Goal: Task Accomplishment & Management: Complete application form

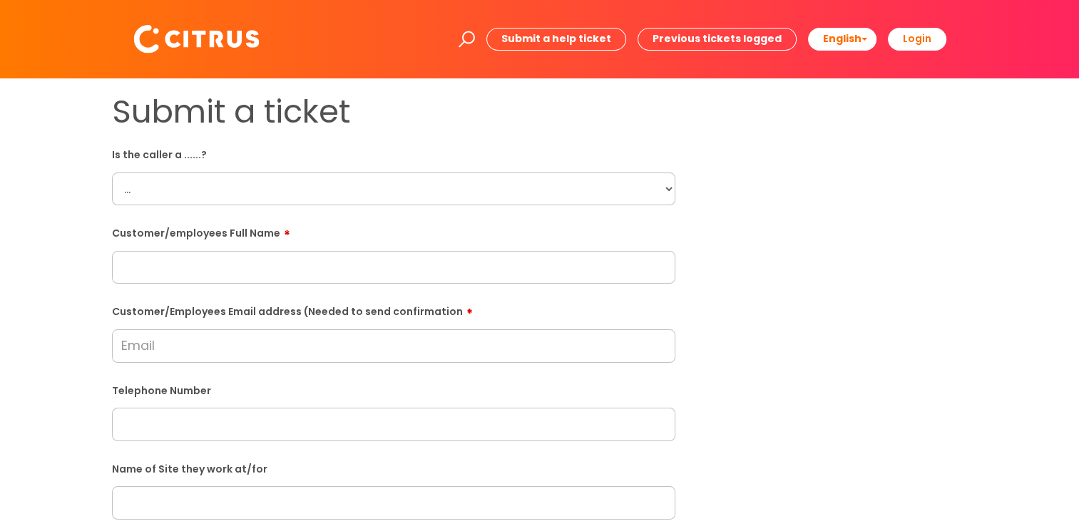
click at [228, 190] on select "... Citrus Customer Citrus Employee [DEMOGRAPHIC_DATA] Supplier" at bounding box center [393, 189] width 563 height 33
select select "Citrus Employee"
click at [112, 173] on select "... Citrus Customer Citrus Employee [DEMOGRAPHIC_DATA] Supplier" at bounding box center [393, 189] width 563 height 33
click at [239, 265] on input "text" at bounding box center [393, 267] width 563 height 33
click at [280, 275] on input "text" at bounding box center [393, 267] width 563 height 33
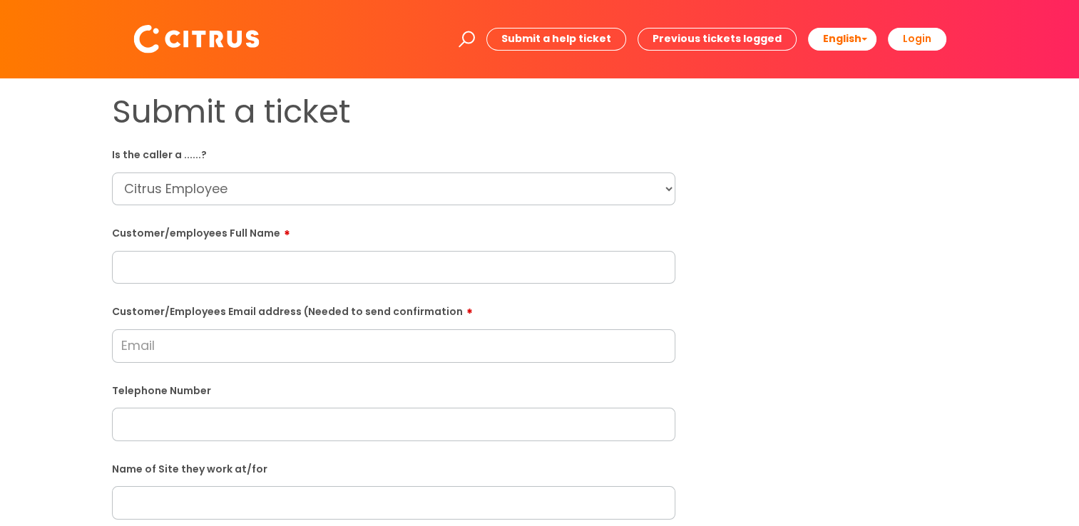
paste input "[PERSON_NAME]"
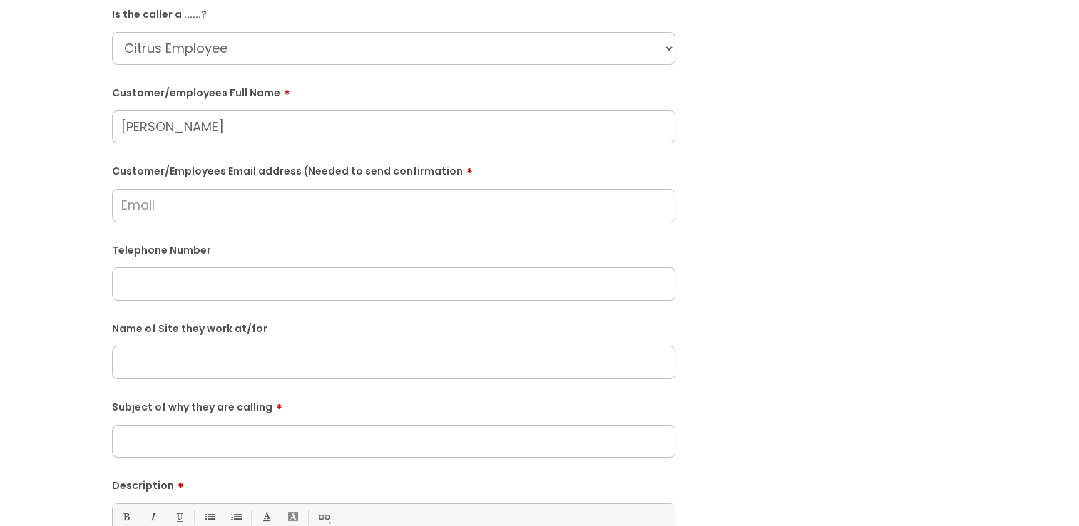
scroll to position [143, 0]
type input "[PERSON_NAME]"
click at [240, 210] on input "Customer/Employees Email address (Needed to send confirmation" at bounding box center [393, 203] width 563 height 33
paste input "[EMAIL_ADDRESS][DOMAIN_NAME]"
type input "[EMAIL_ADDRESS][DOMAIN_NAME]"
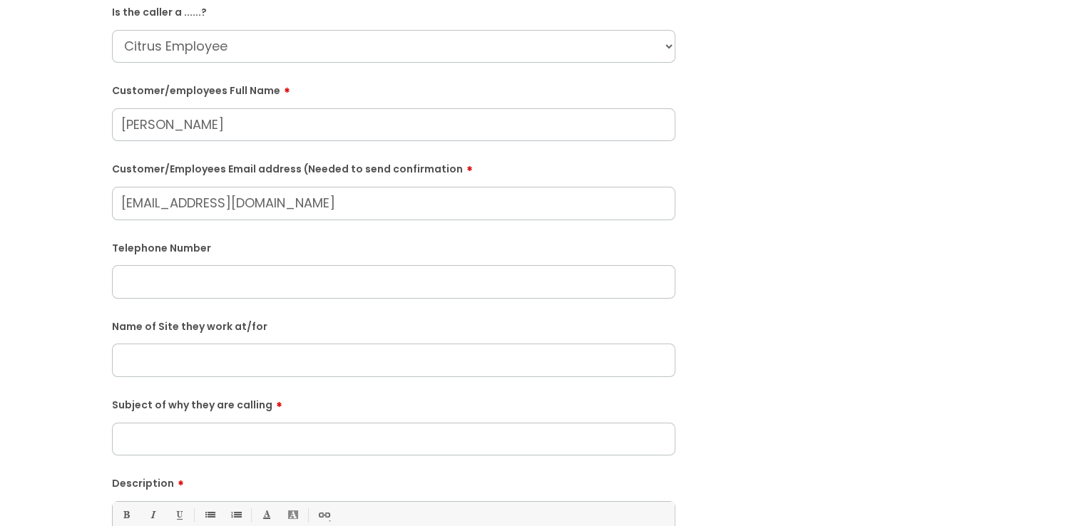
click at [191, 280] on input "text" at bounding box center [393, 281] width 563 height 33
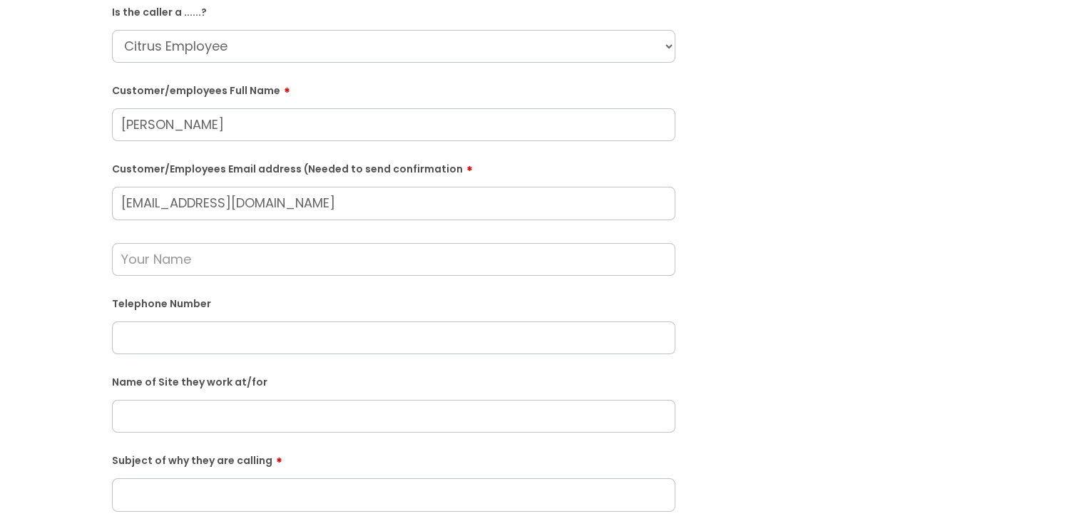
click at [208, 335] on input "text" at bounding box center [393, 338] width 563 height 33
paste input "07745190303"
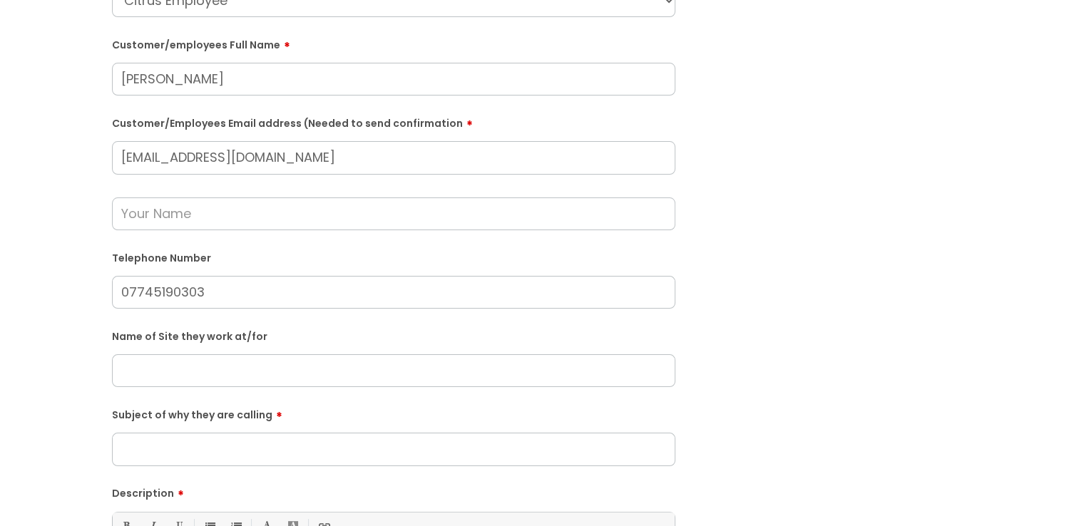
scroll to position [214, 0]
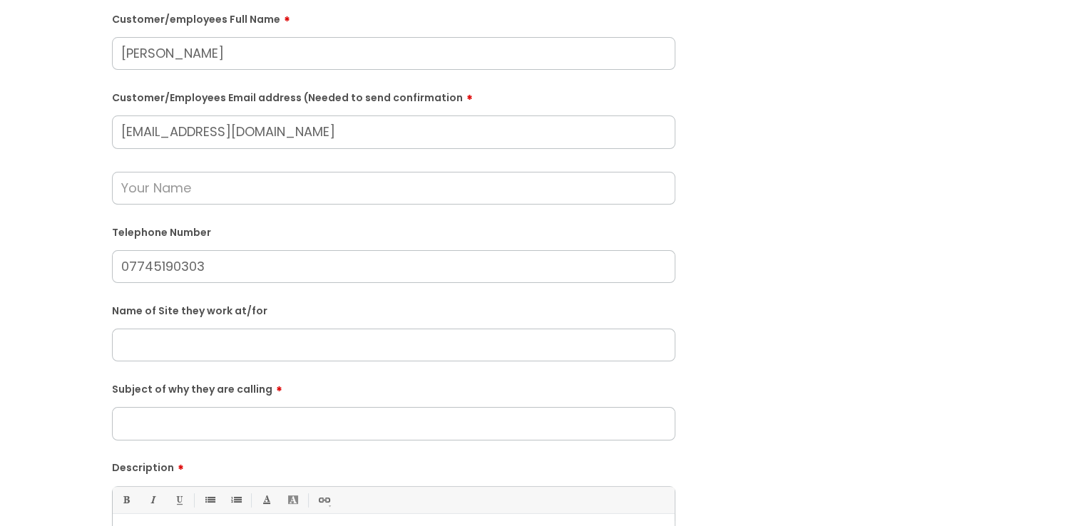
type input "07745190303"
click at [265, 337] on input "text" at bounding box center [393, 345] width 563 height 33
type input "[GEOGRAPHIC_DATA]"
click at [303, 413] on input "Subject of why they are calling" at bounding box center [393, 423] width 563 height 33
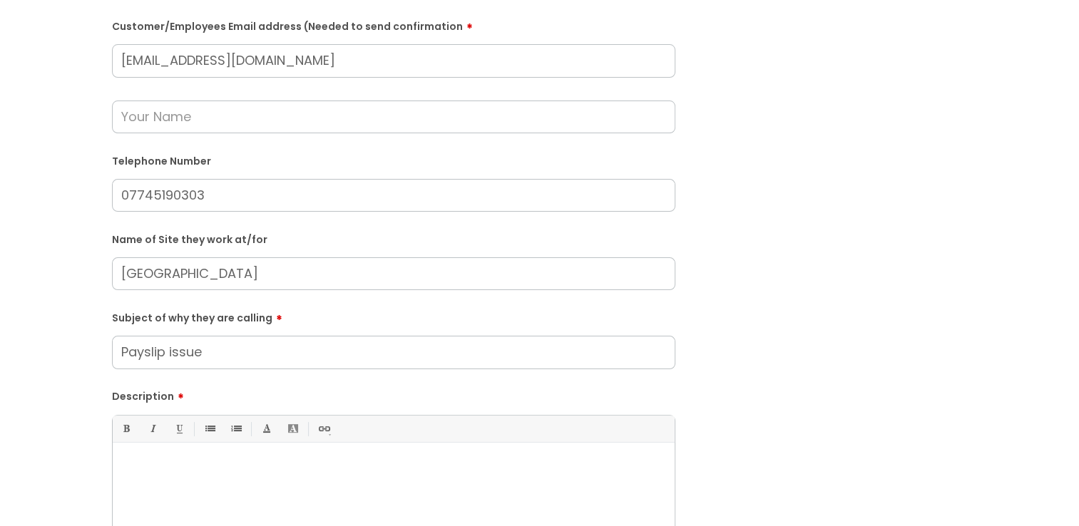
type input "Payslip issue"
click at [190, 121] on input "text" at bounding box center [393, 117] width 563 height 33
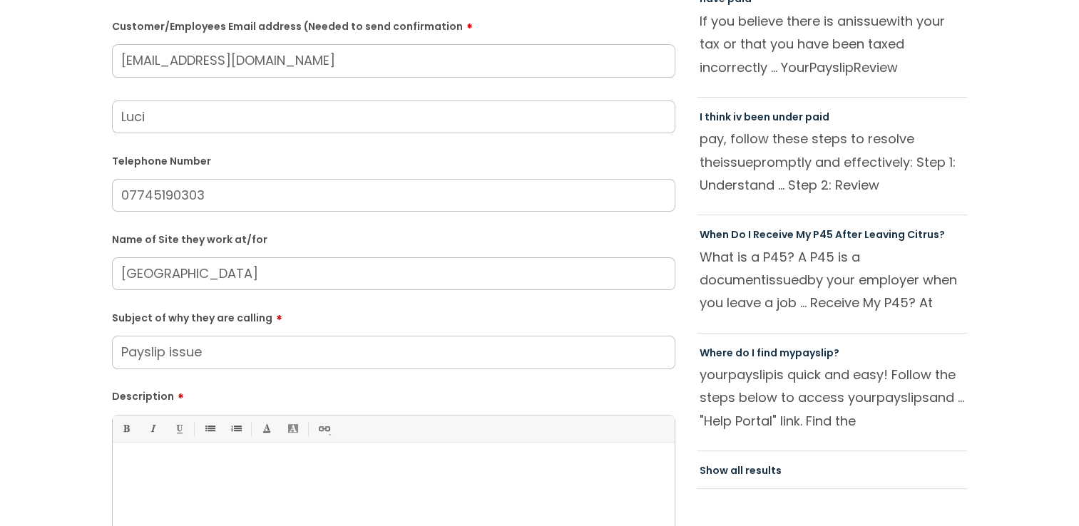
type input "Luci"
drag, startPoint x: 210, startPoint y: 464, endPoint x: 227, endPoint y: 452, distance: 21.0
click at [211, 465] on p at bounding box center [393, 467] width 541 height 13
click at [210, 503] on div at bounding box center [394, 499] width 562 height 98
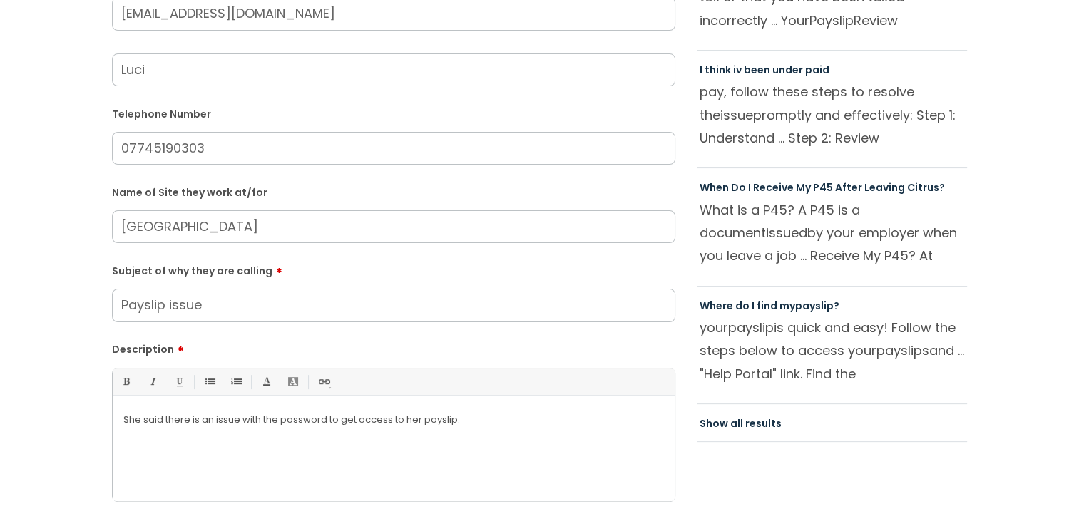
scroll to position [428, 0]
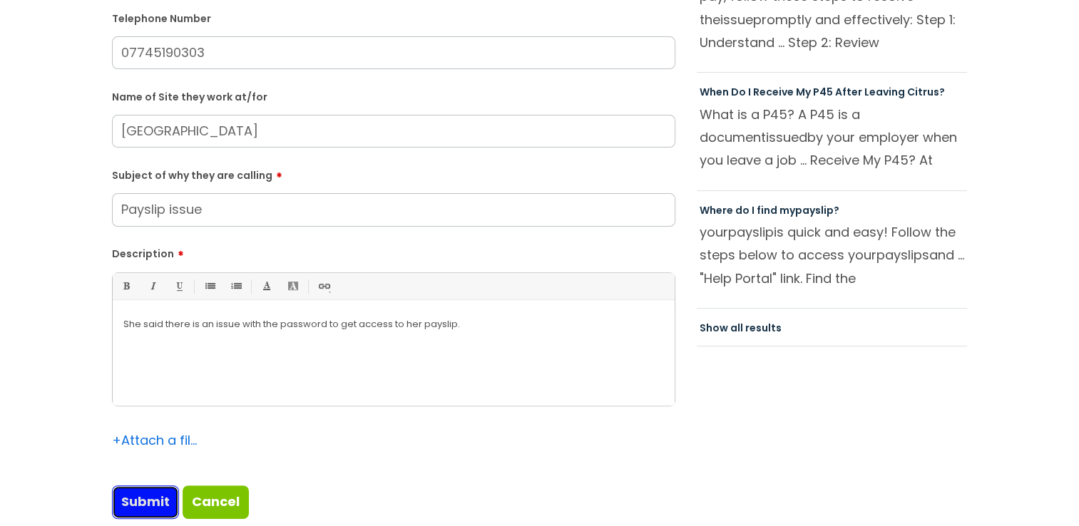
click at [151, 498] on input "Submit" at bounding box center [145, 502] width 67 height 33
type input "Please Wait..."
